Goal: Task Accomplishment & Management: Use online tool/utility

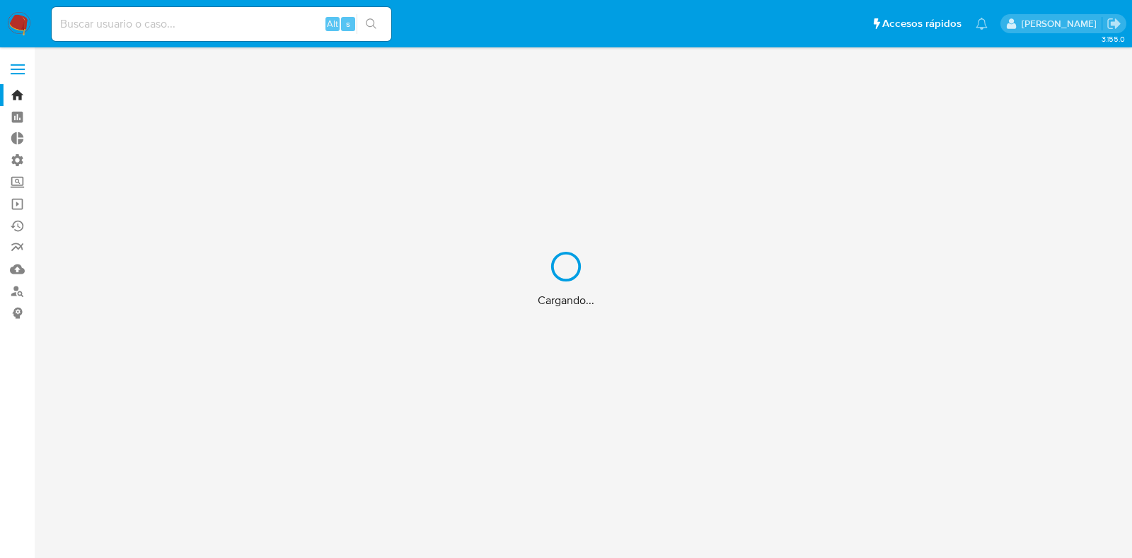
click at [19, 72] on div "Cargando..." at bounding box center [566, 279] width 1132 height 558
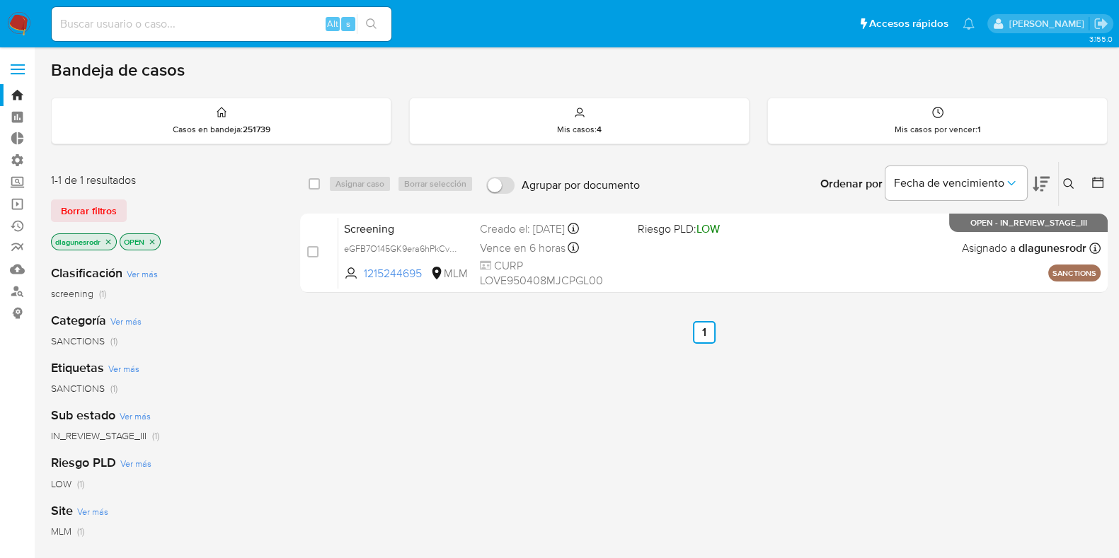
click at [21, 64] on span at bounding box center [18, 65] width 14 height 2
click at [0, 0] on input "checkbox" at bounding box center [0, 0] width 0 height 0
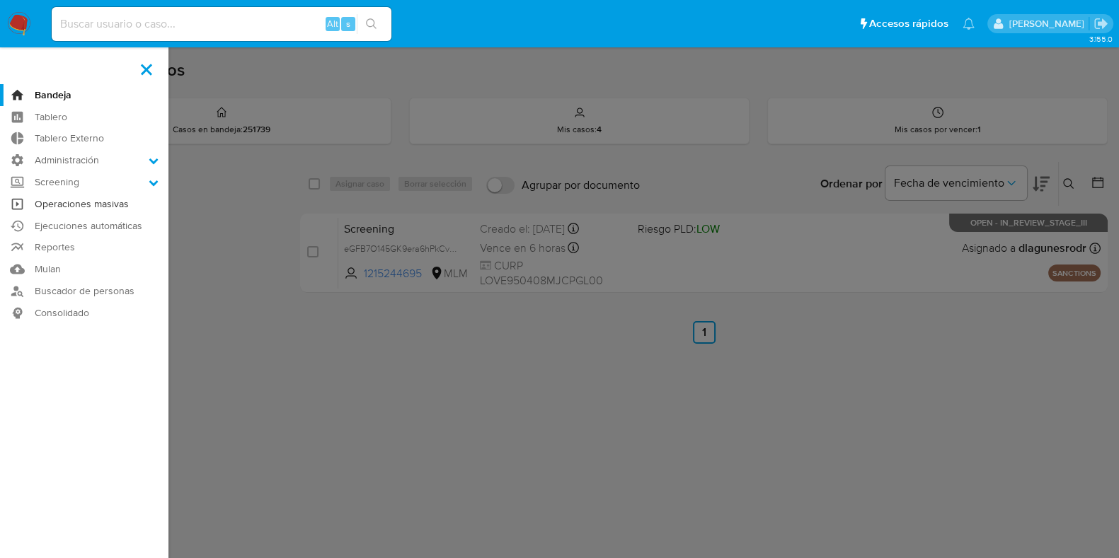
click at [103, 205] on link "Operaciones masivas" at bounding box center [84, 204] width 168 height 22
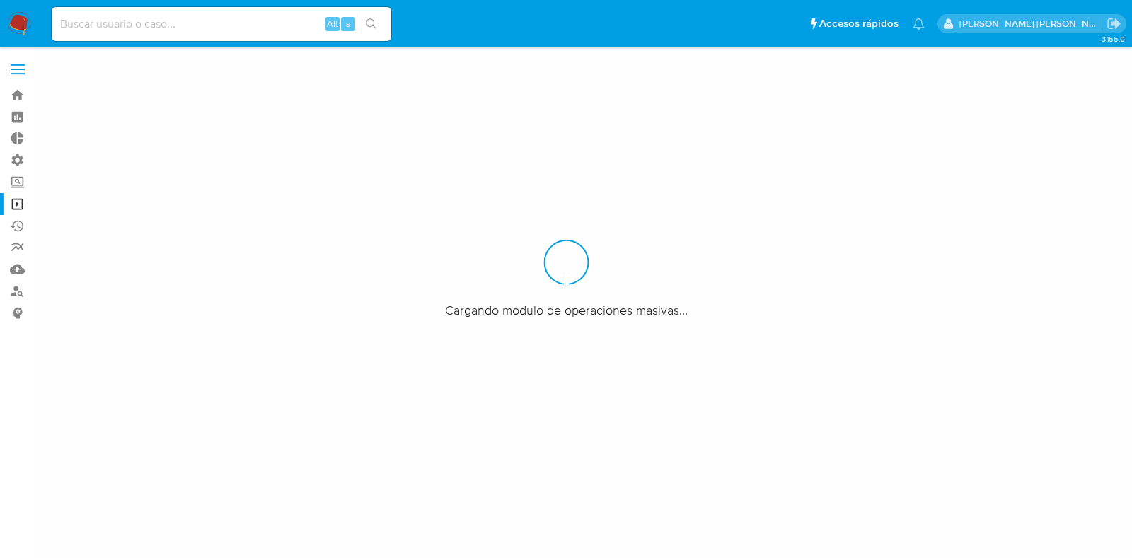
drag, startPoint x: 502, startPoint y: 157, endPoint x: 209, endPoint y: 79, distance: 303.1
click at [502, 157] on div at bounding box center [566, 279] width 1132 height 558
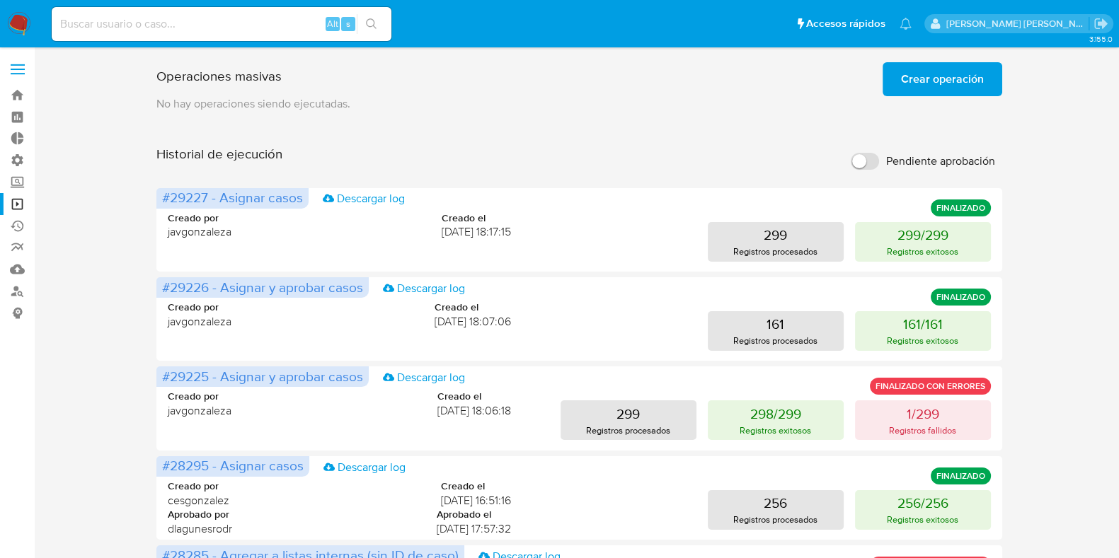
click at [930, 83] on span "Crear operación" at bounding box center [942, 79] width 83 height 31
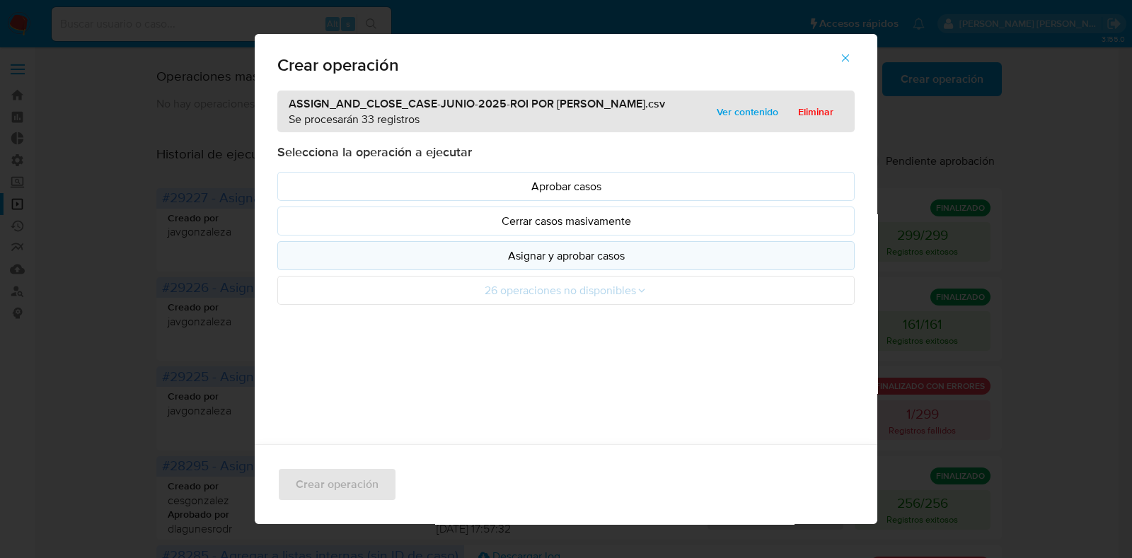
click at [584, 258] on p "Asignar y aprobar casos" at bounding box center [565, 256] width 553 height 16
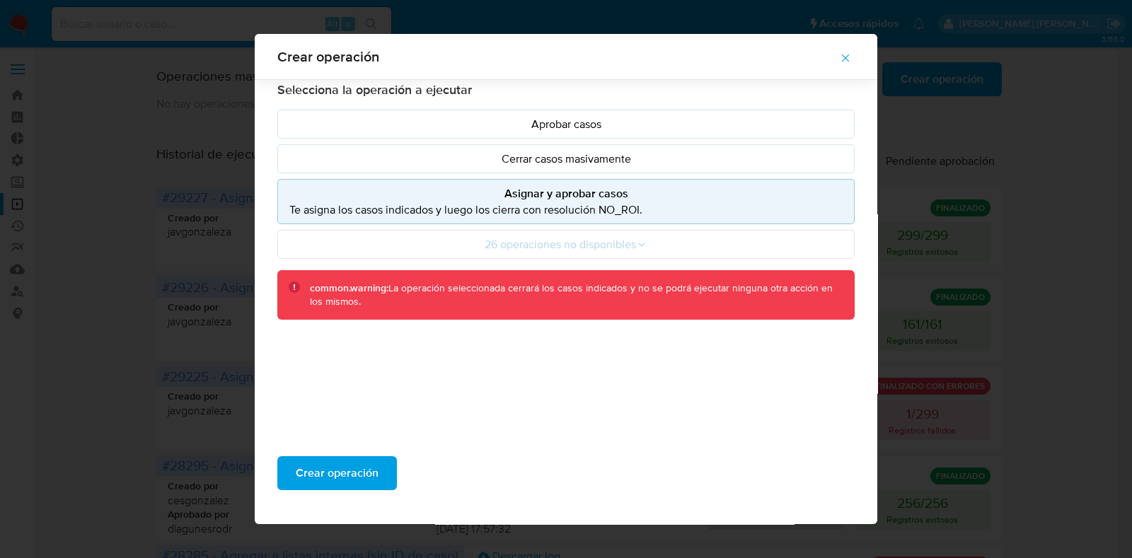
scroll to position [52, 0]
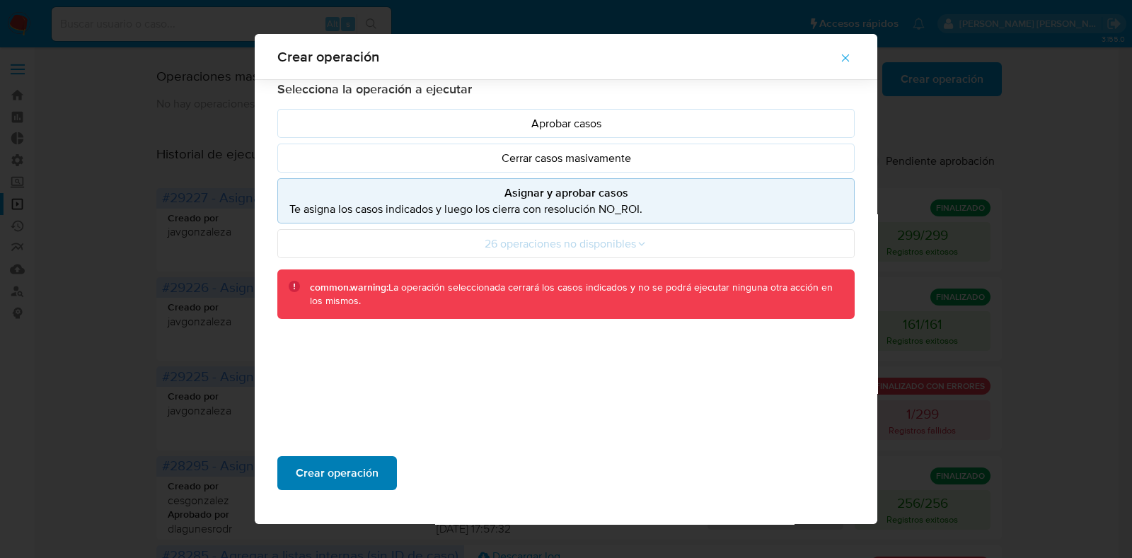
click at [315, 475] on span "Crear operación" at bounding box center [337, 473] width 83 height 31
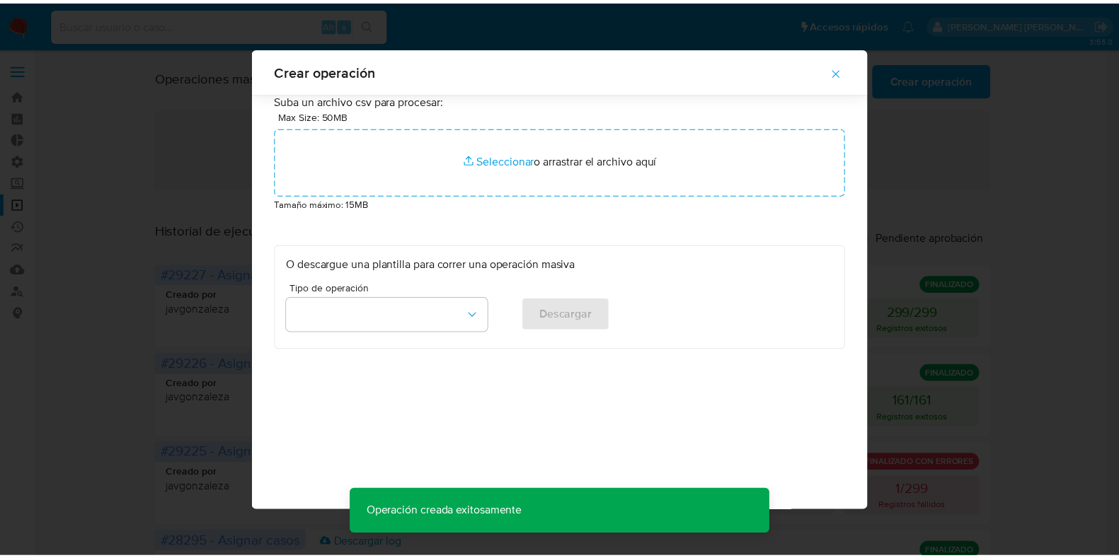
scroll to position [0, 0]
